Goal: Check status: Check status

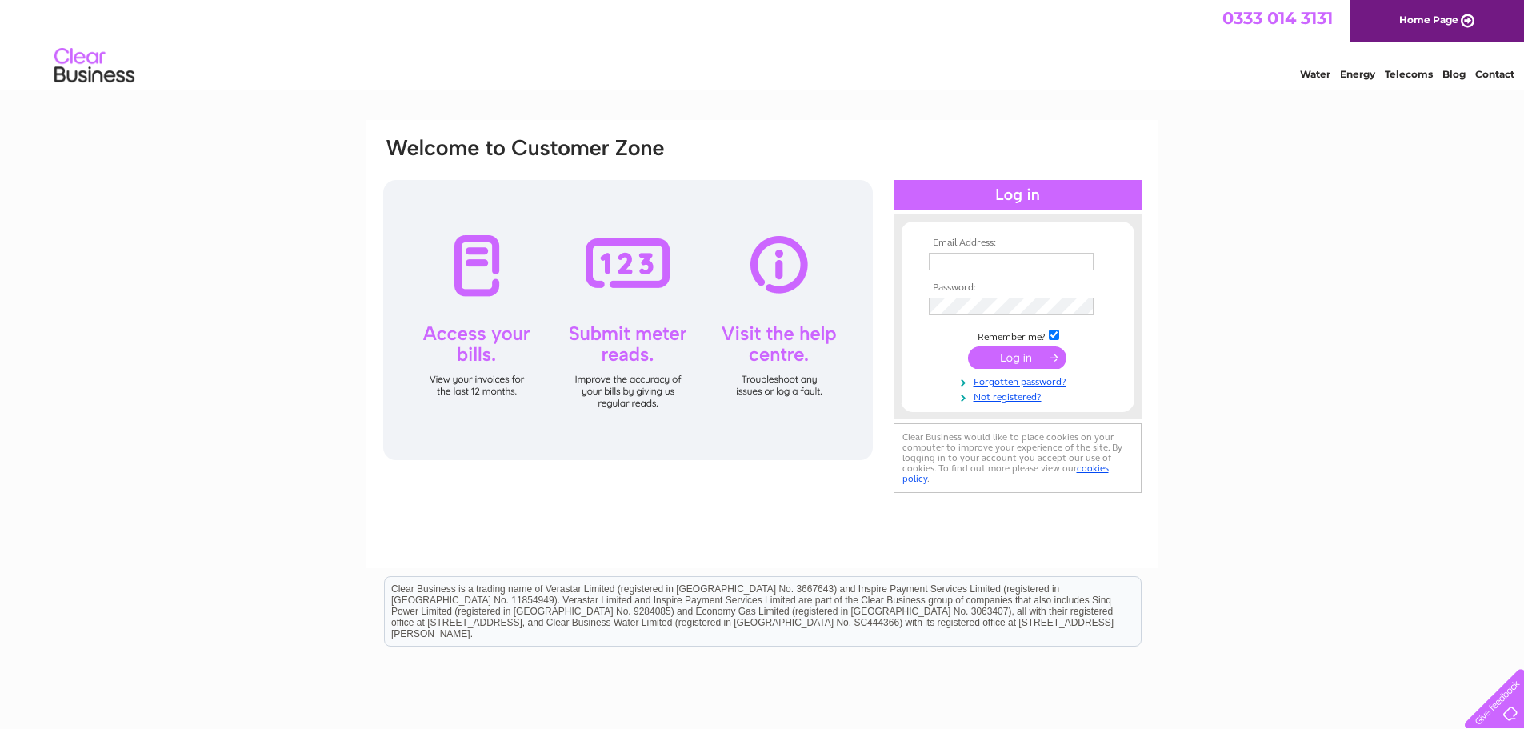
click at [952, 251] on td at bounding box center [1018, 262] width 186 height 26
click at [963, 261] on input "text" at bounding box center [1011, 262] width 165 height 18
type input "admin@automechcheddar.co.uk"
click at [1016, 356] on input "submit" at bounding box center [1017, 358] width 98 height 22
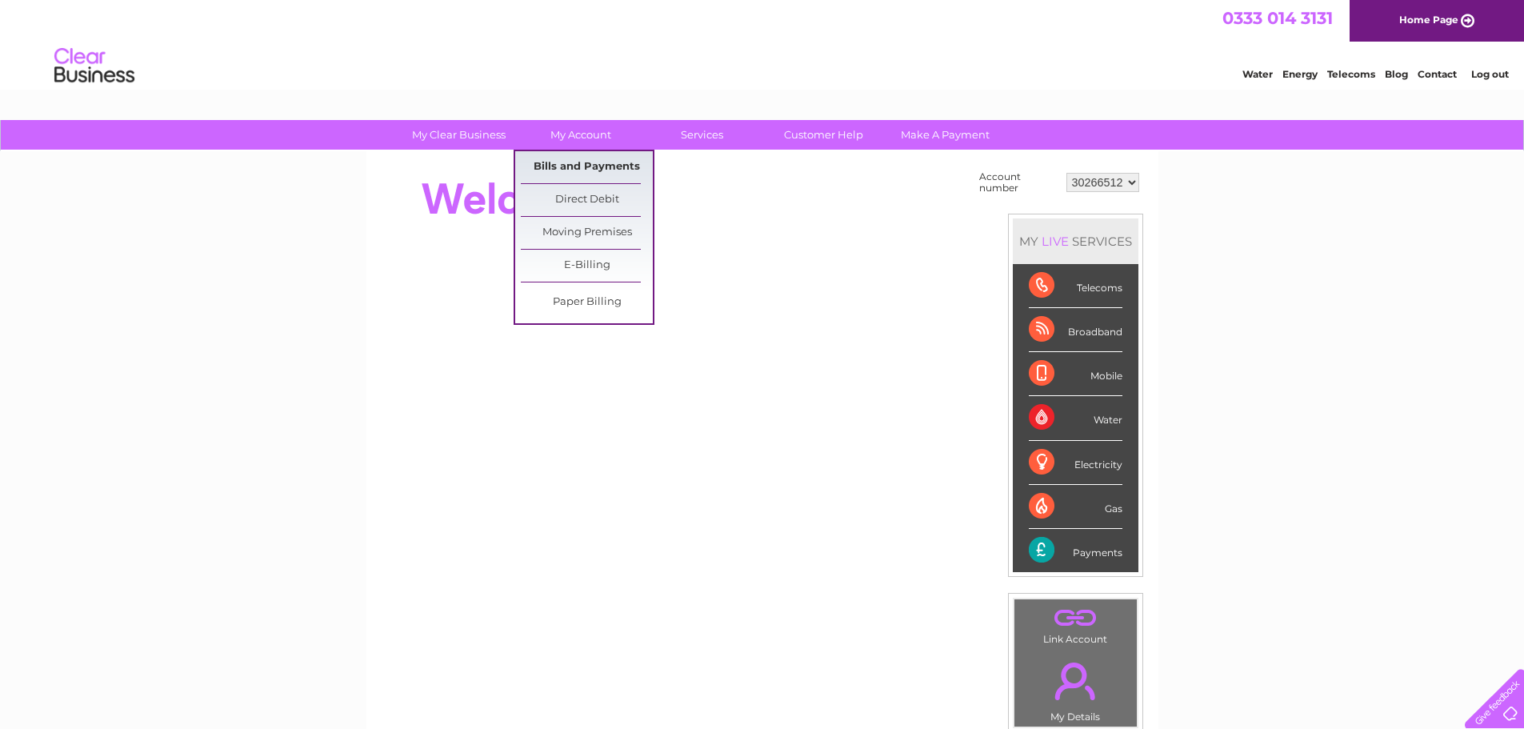
click at [582, 167] on link "Bills and Payments" at bounding box center [587, 167] width 132 height 32
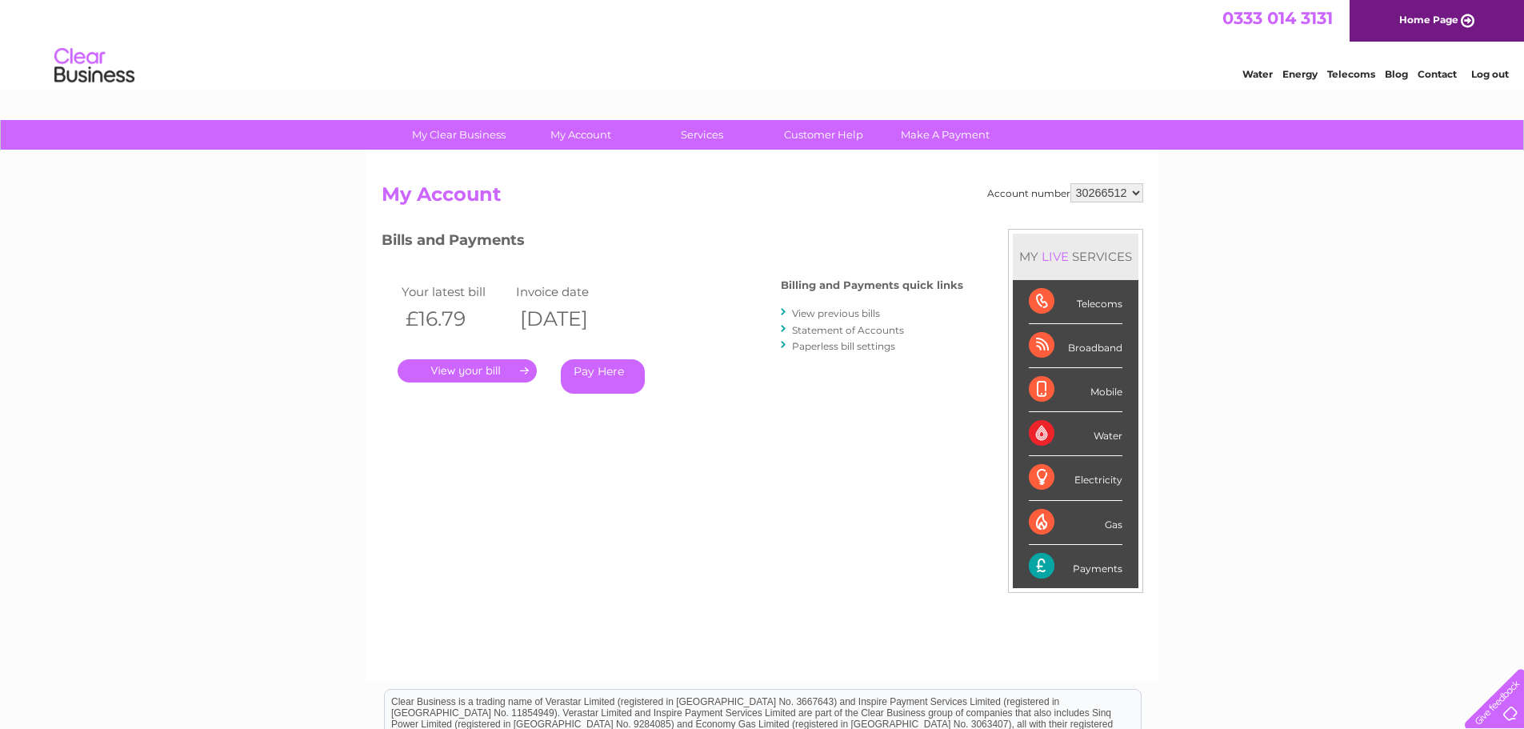
click at [474, 365] on link "." at bounding box center [467, 370] width 139 height 23
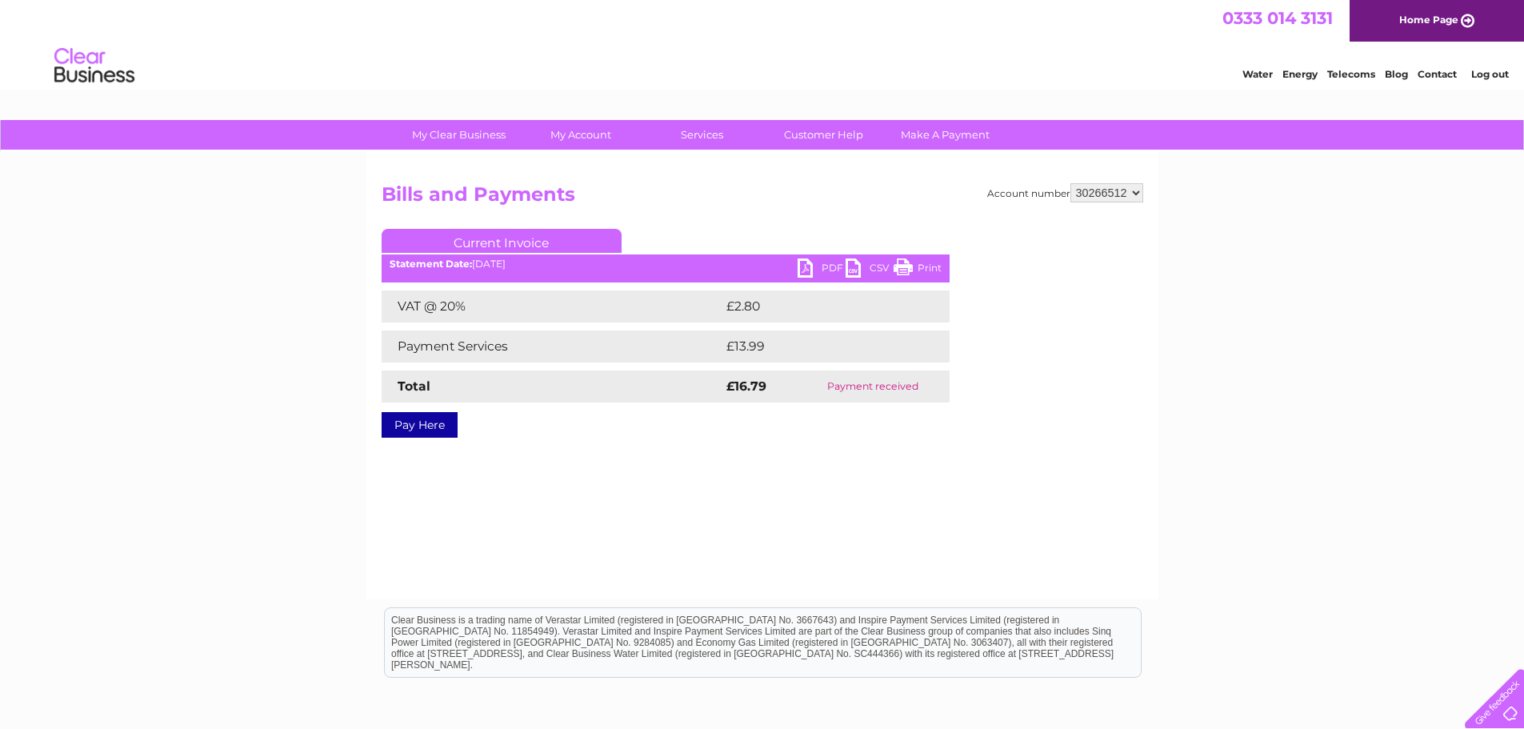
click at [553, 241] on link "Current Invoice" at bounding box center [502, 241] width 240 height 24
click at [1352, 285] on div "My Clear Business Login Details My Details My Preferences Link Account My Accou…" at bounding box center [762, 496] width 1524 height 753
